Goal: Information Seeking & Learning: Learn about a topic

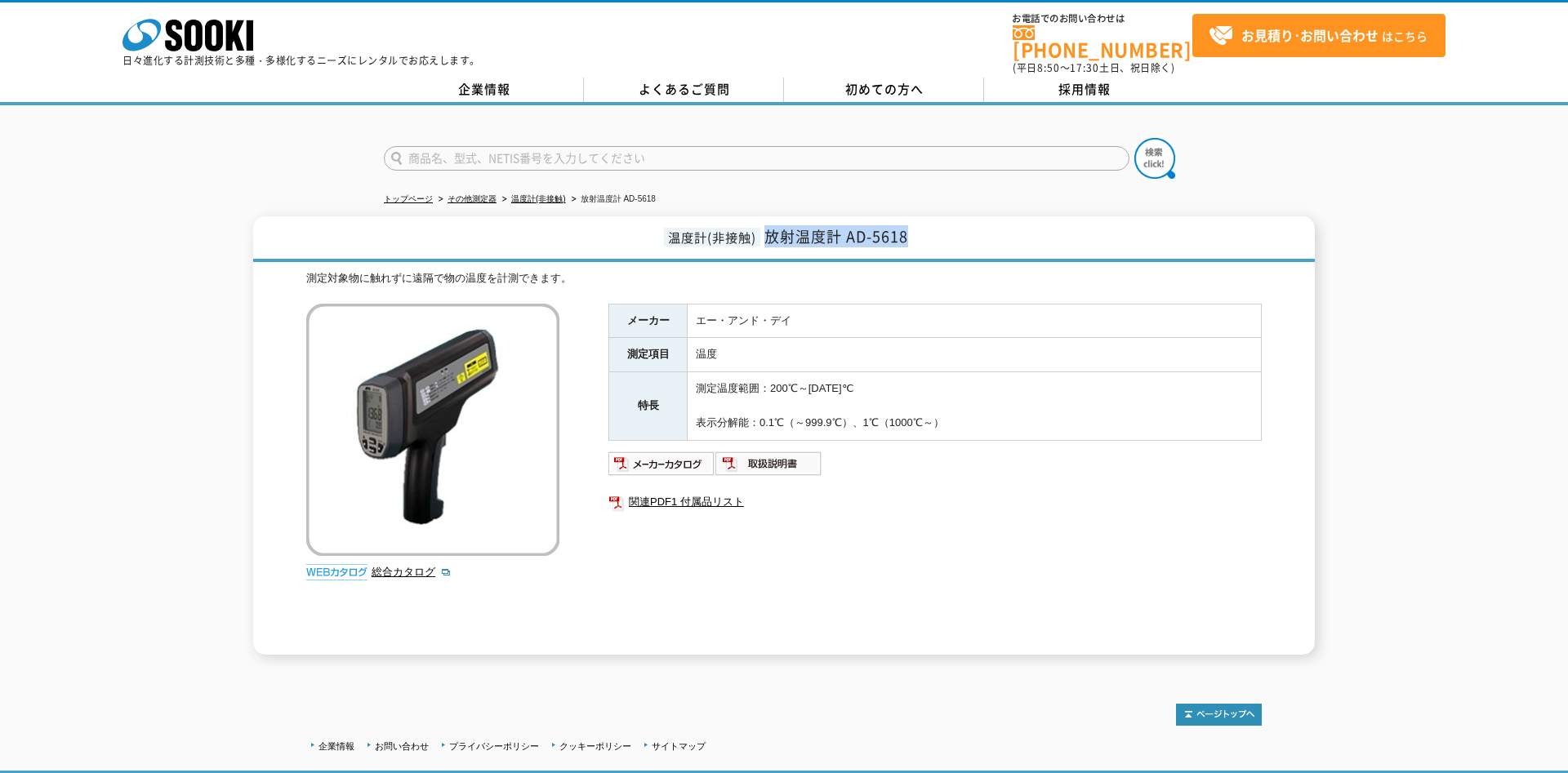
drag, startPoint x: 769, startPoint y: 231, endPoint x: 913, endPoint y: 224, distance: 144.2
click at [913, 224] on h1 "温度計(非接触) 放射温度計 AD-5618" at bounding box center [784, 239] width 1062 height 46
click at [919, 562] on div "メーカー エー・アンド・デイ 測定項目 温度 特長 測定温度範囲：200℃～[DATE]℃ 表示分解能：0.1℃（～999.9℃）、1℃（[DATE]℃～） …" at bounding box center [935, 479] width 653 height 351
drag, startPoint x: 767, startPoint y: 232, endPoint x: 914, endPoint y: 237, distance: 147.1
click at [914, 237] on h1 "温度計(非接触) 放射温度計 AD-5618" at bounding box center [784, 239] width 1062 height 46
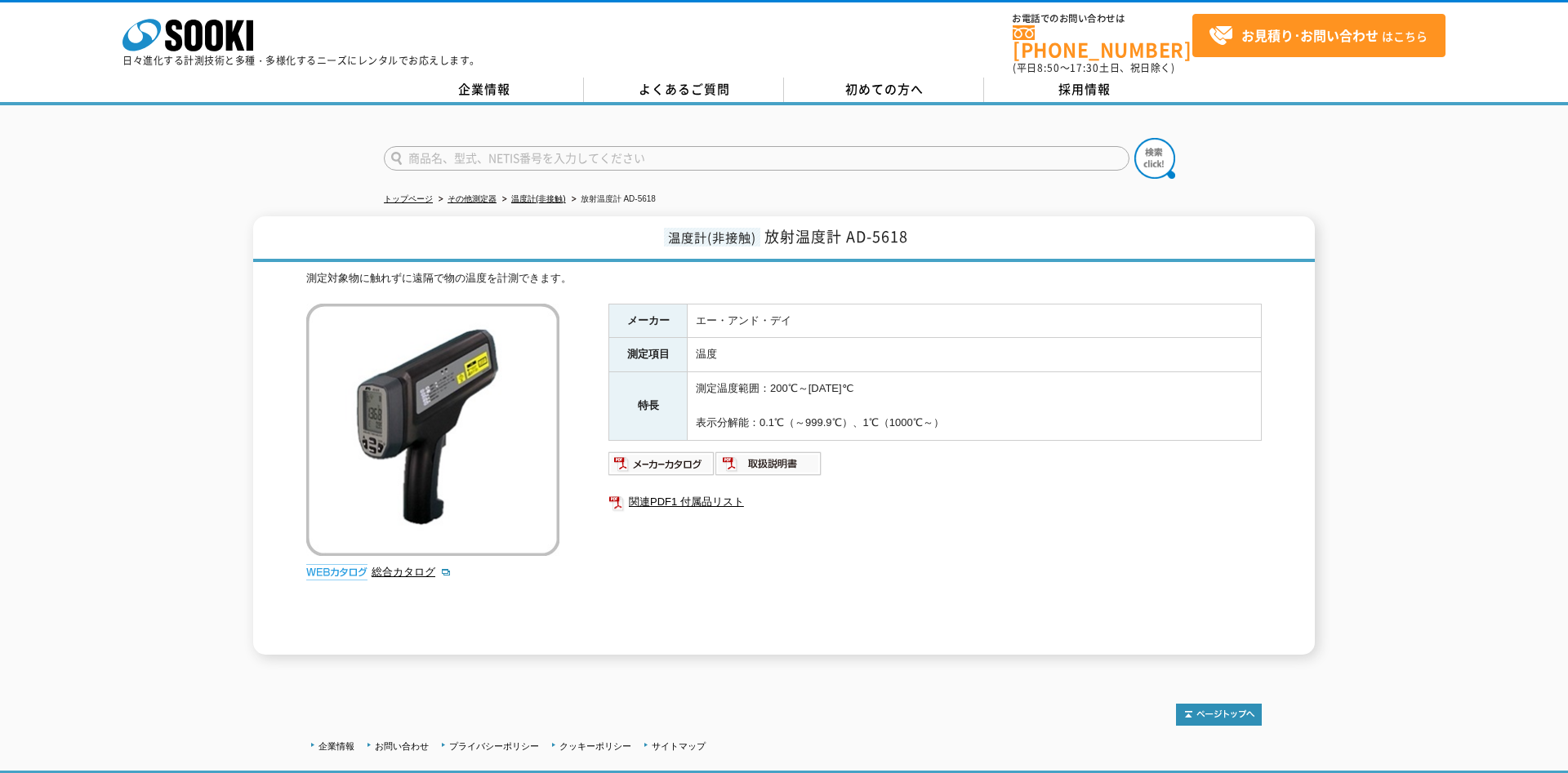
click at [779, 270] on div "測定対象物に触れずに遠隔で物の温度を計測できます。" at bounding box center [783, 279] width 955 height 17
drag, startPoint x: 766, startPoint y: 233, endPoint x: 905, endPoint y: 235, distance: 139.0
click at [905, 235] on span "放射温度計 AD-5618" at bounding box center [836, 237] width 144 height 22
click at [805, 530] on div "メーカー エー・アンド・デイ 測定項目 温度 特長 測定温度範囲：200℃～[DATE]℃ 表示分解能：0.1℃（～999.9℃）、1℃（[DATE]℃～） …" at bounding box center [935, 479] width 653 height 351
drag, startPoint x: 766, startPoint y: 229, endPoint x: 913, endPoint y: 221, distance: 147.2
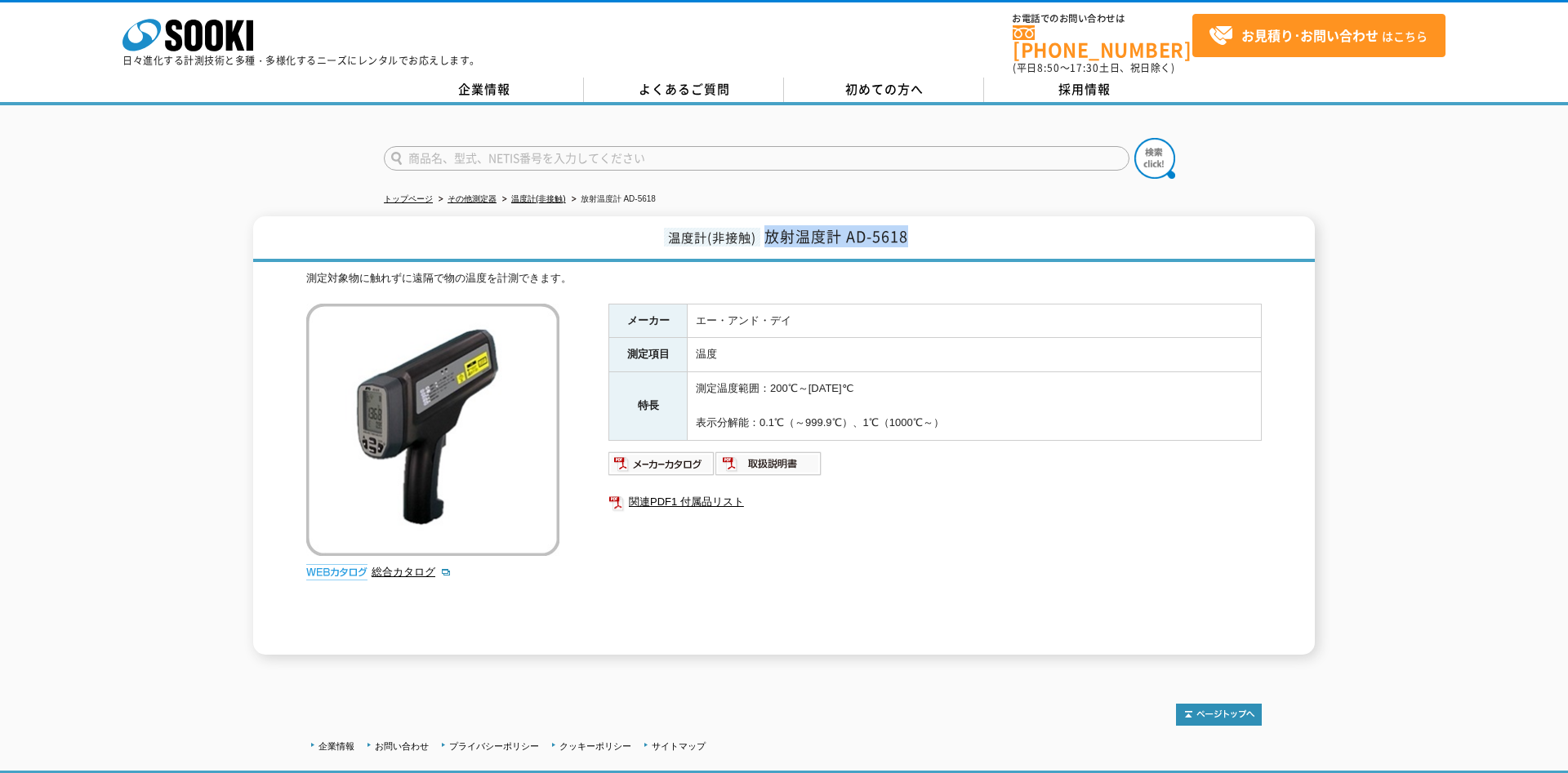
click at [913, 221] on h1 "温度計(非接触) 放射温度計 AD-5618" at bounding box center [784, 239] width 1062 height 46
drag, startPoint x: 698, startPoint y: 382, endPoint x: 867, endPoint y: 391, distance: 169.2
click at [867, 391] on td "測定温度範囲：200℃～[DATE]℃ 表示分解能：0.1℃（～999.9℃）、1℃（[DATE]℃～）" at bounding box center [975, 406] width 574 height 67
